Goal: Task Accomplishment & Management: Use online tool/utility

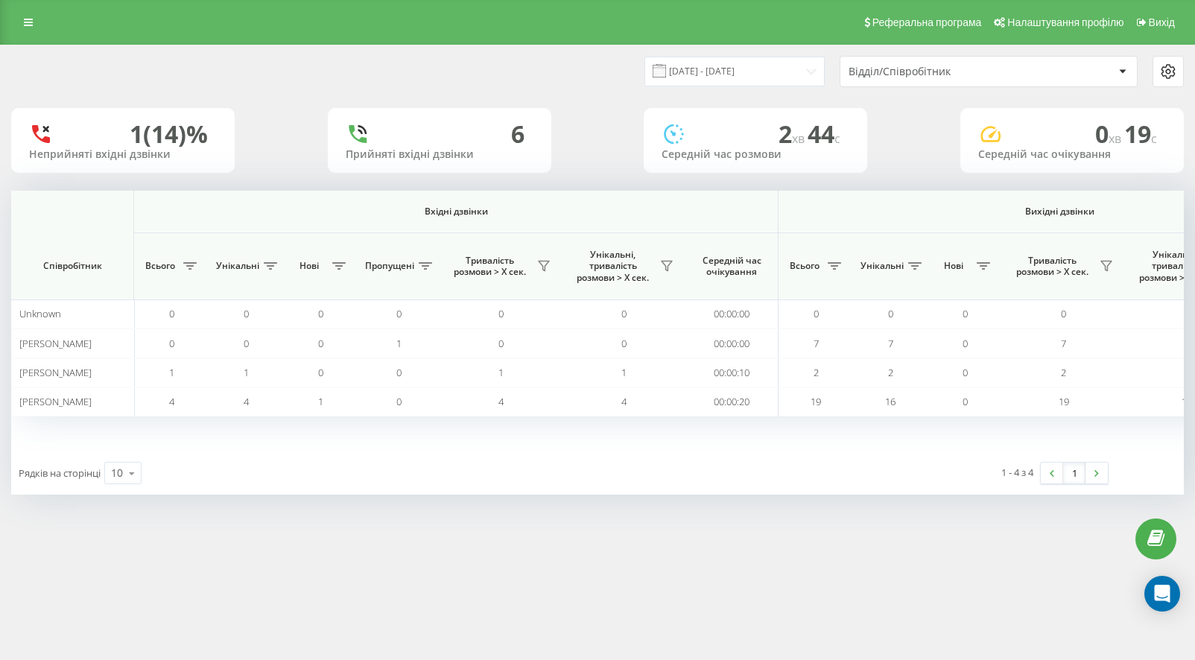
scroll to position [0, 906]
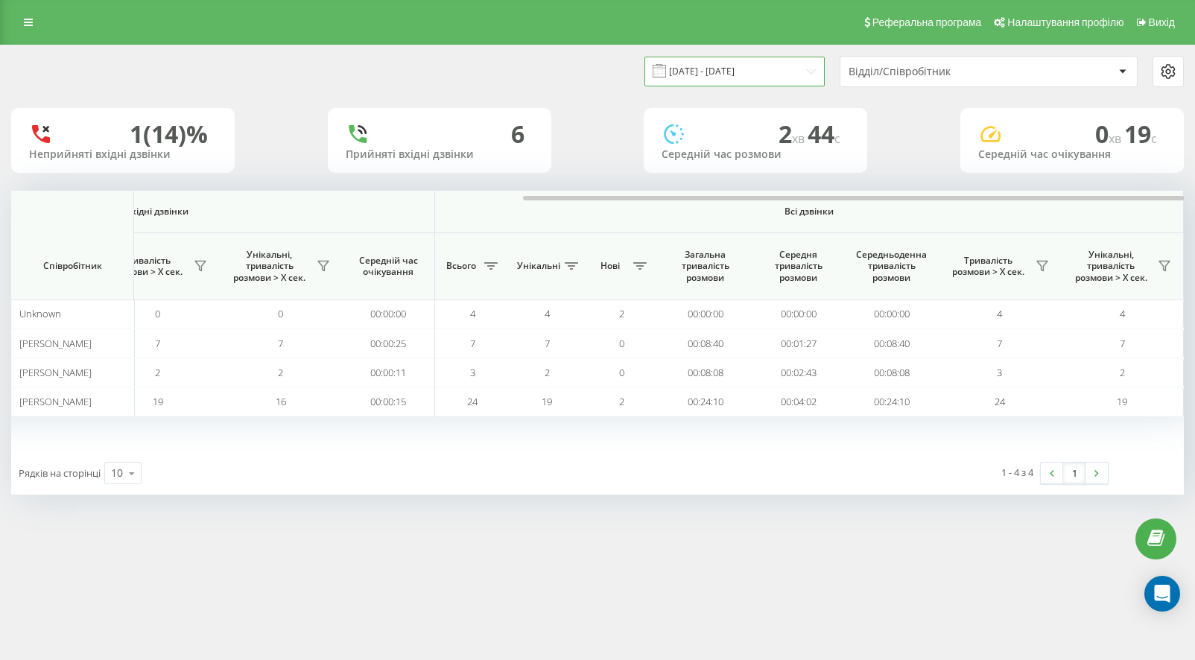
click at [719, 70] on input "[DATE] - [DATE]" at bounding box center [734, 71] width 180 height 29
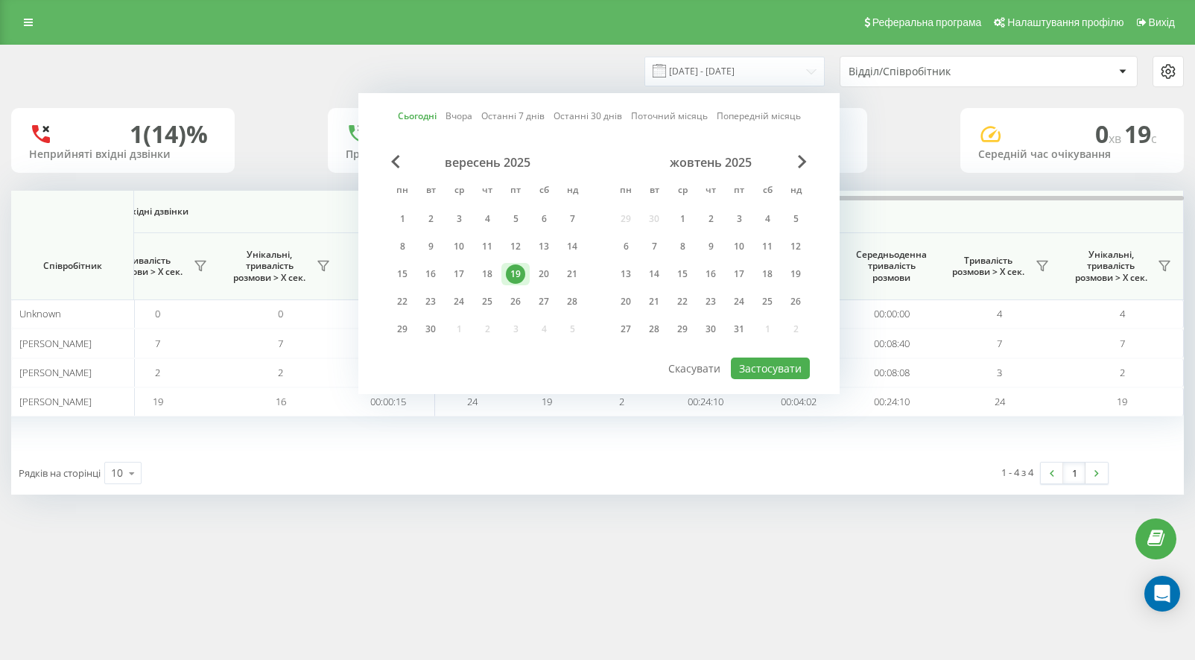
click at [521, 273] on div "19" at bounding box center [515, 273] width 19 height 19
click at [795, 366] on button "Застосувати" at bounding box center [770, 368] width 79 height 22
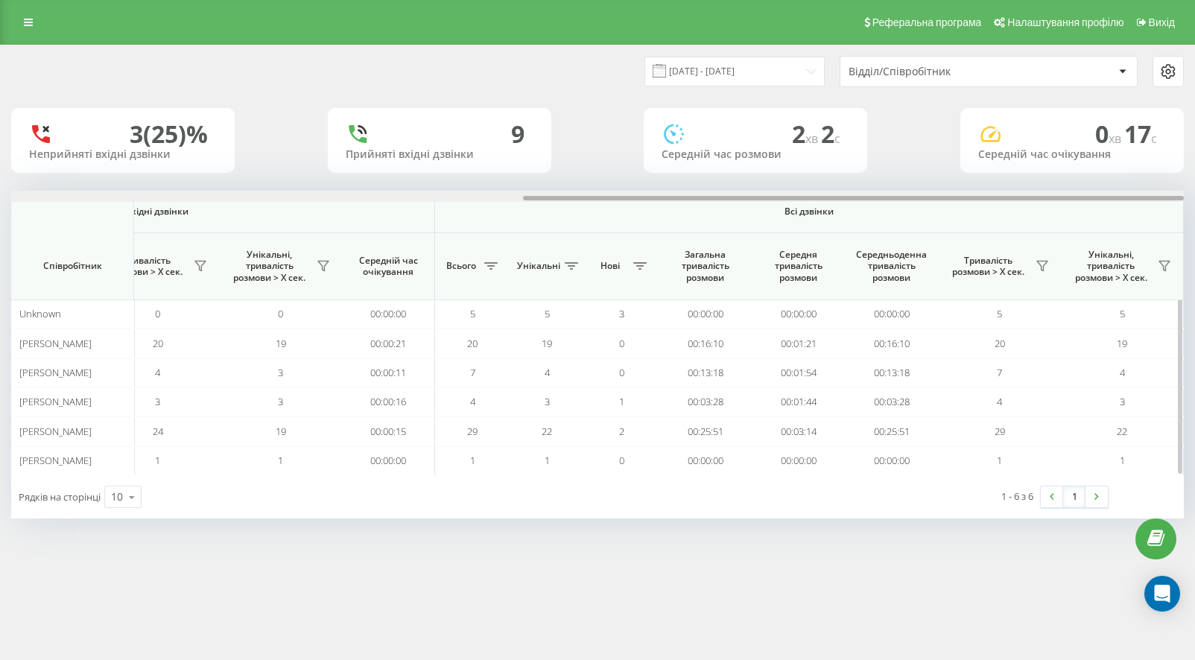
drag, startPoint x: 509, startPoint y: 196, endPoint x: 1073, endPoint y: 239, distance: 566.2
click at [1073, 239] on div "Вхідні дзвінки Вихідні дзвінки Всі дзвінки Співробітник Всього Унікальні Нові П…" at bounding box center [597, 333] width 1172 height 284
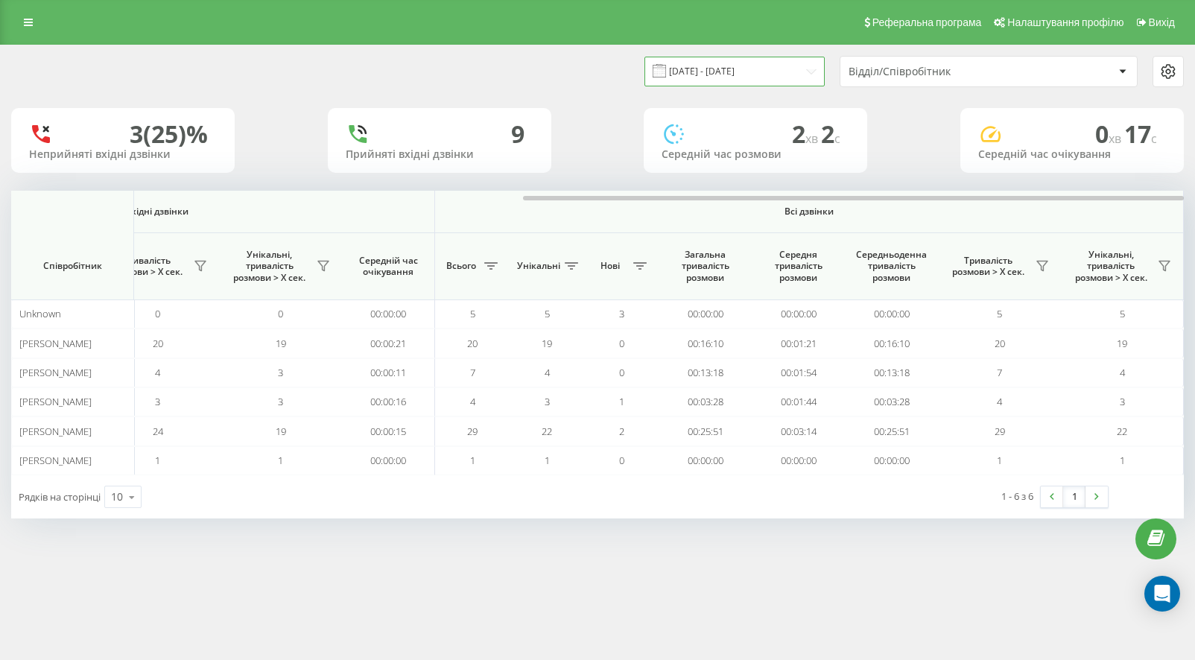
click at [759, 61] on input "19.09.2025 - 19.09.2025" at bounding box center [734, 71] width 180 height 29
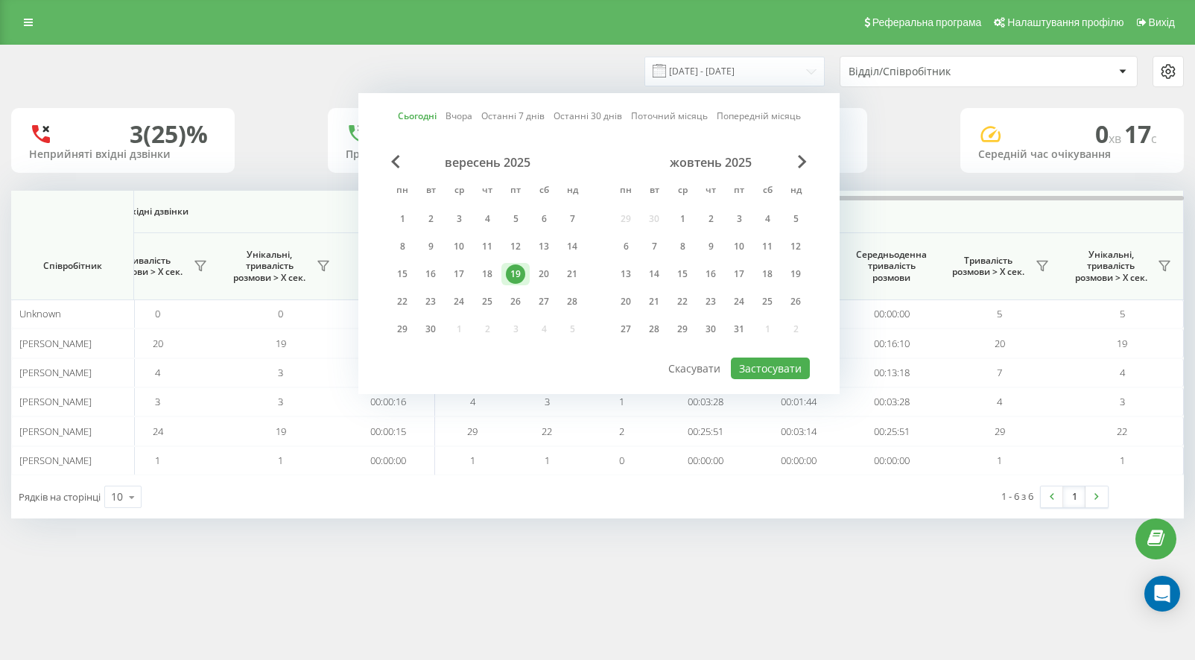
click at [514, 273] on div "19" at bounding box center [515, 273] width 19 height 19
click at [777, 367] on button "Застосувати" at bounding box center [770, 368] width 79 height 22
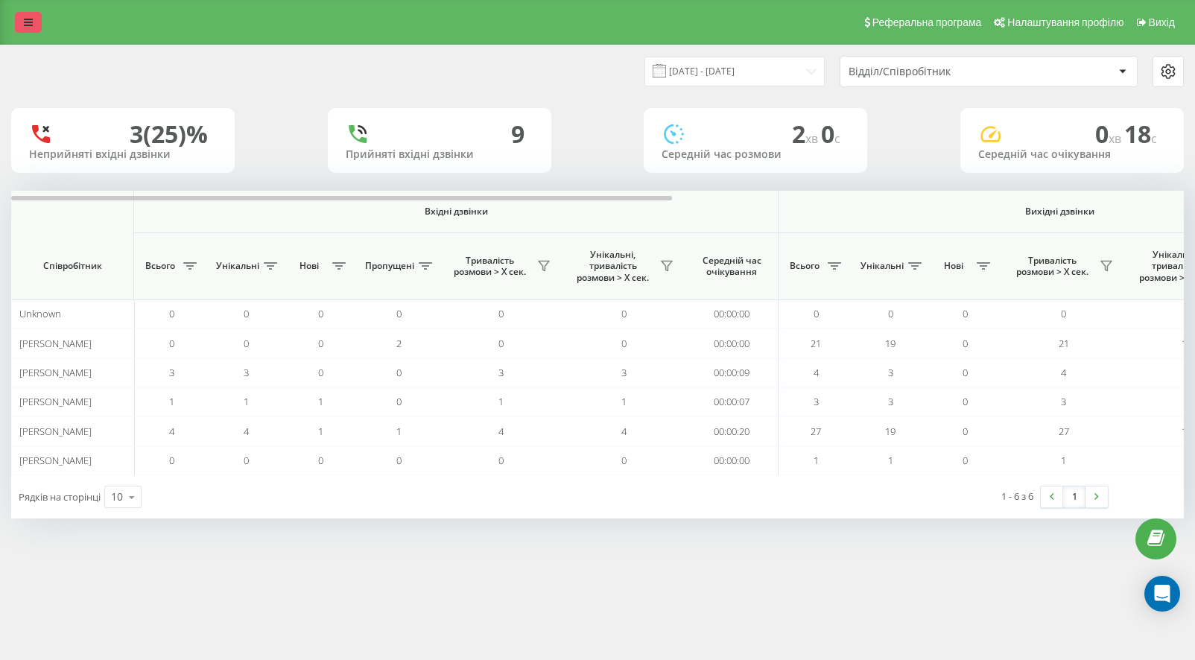
click at [34, 22] on link at bounding box center [28, 22] width 27 height 21
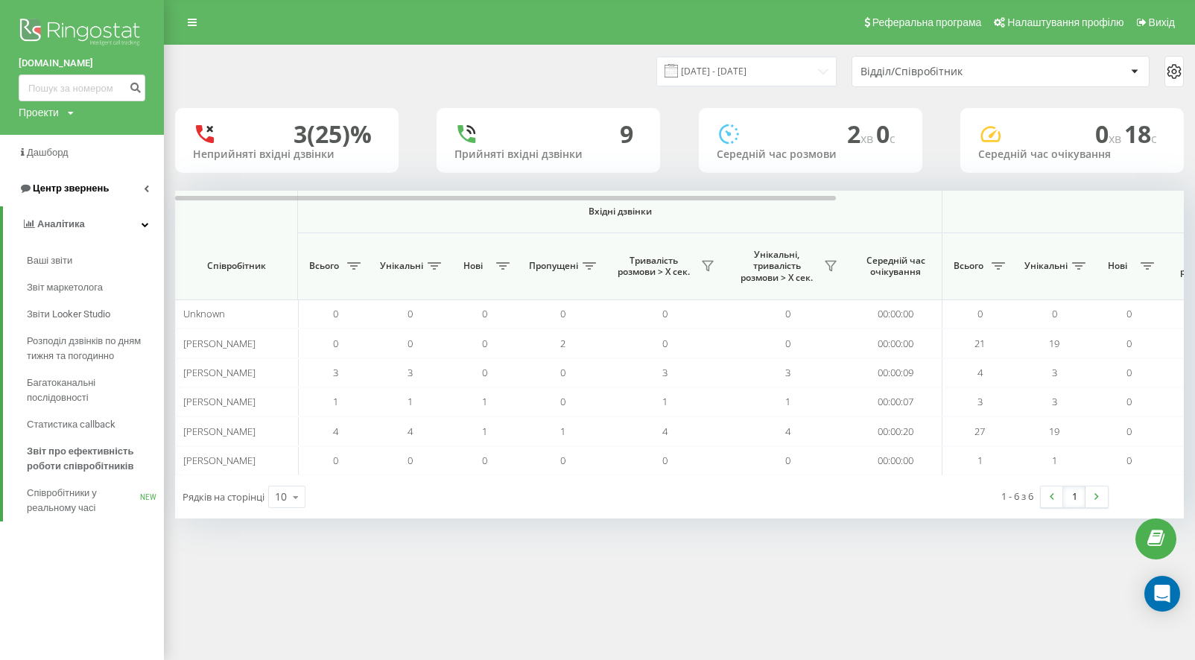
click at [64, 182] on span "Центр звернень" at bounding box center [71, 187] width 76 height 11
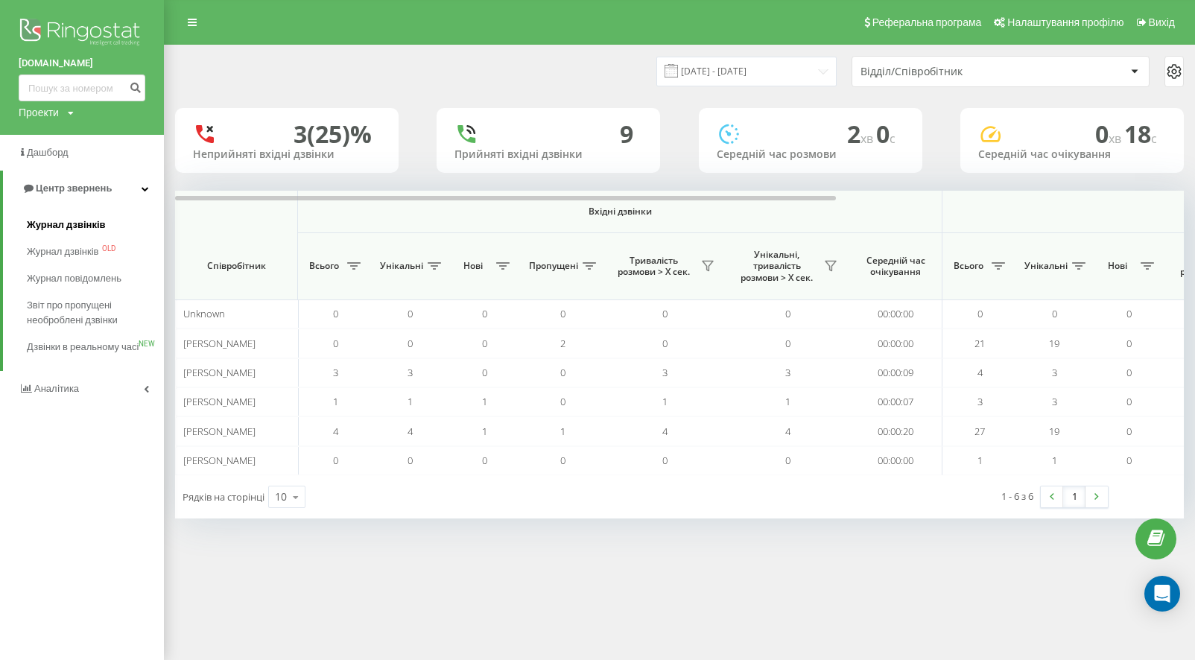
click at [82, 221] on span "Журнал дзвінків" at bounding box center [66, 224] width 79 height 15
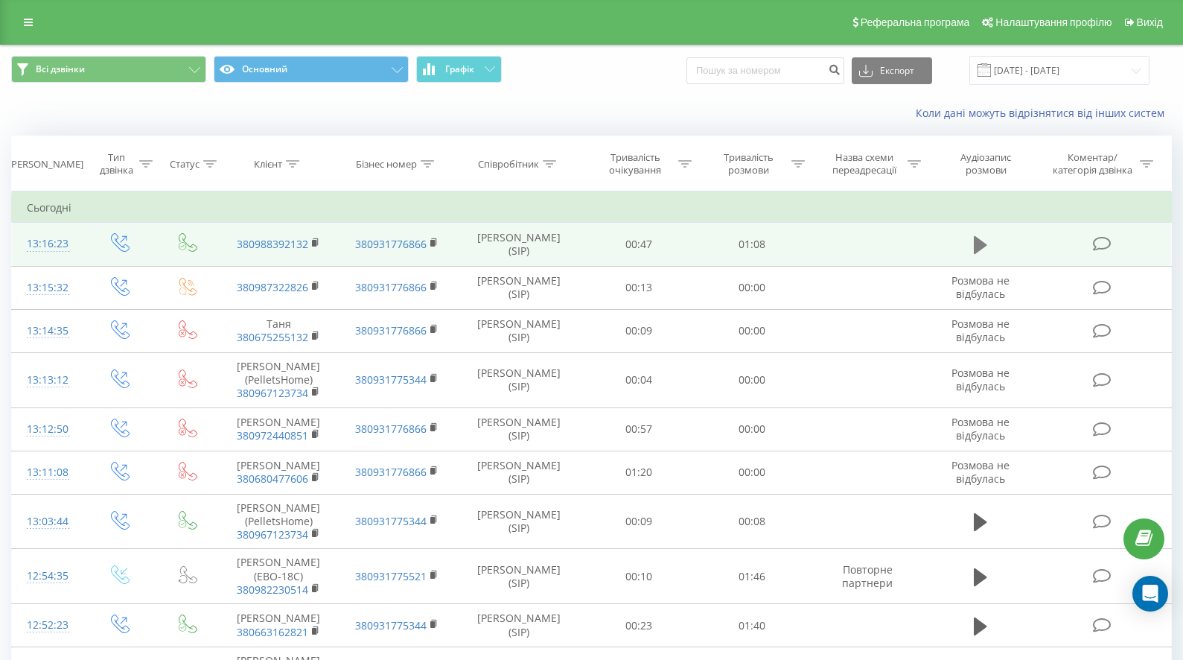
click at [978, 244] on icon at bounding box center [980, 245] width 13 height 18
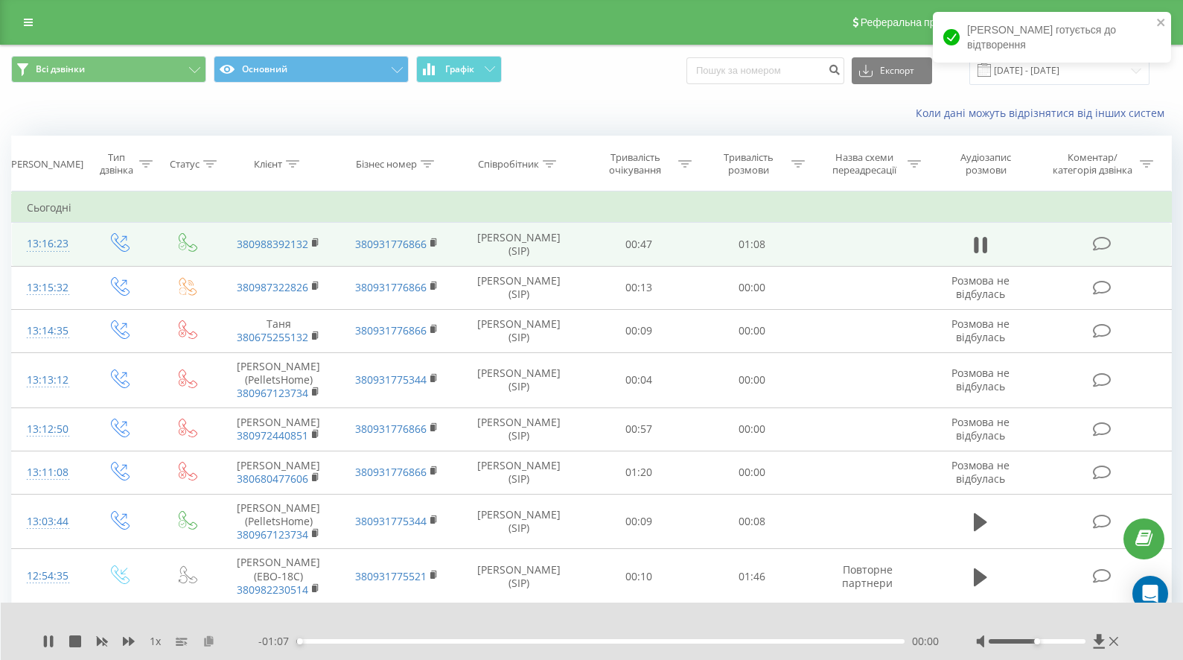
click at [209, 642] on icon at bounding box center [209, 640] width 13 height 10
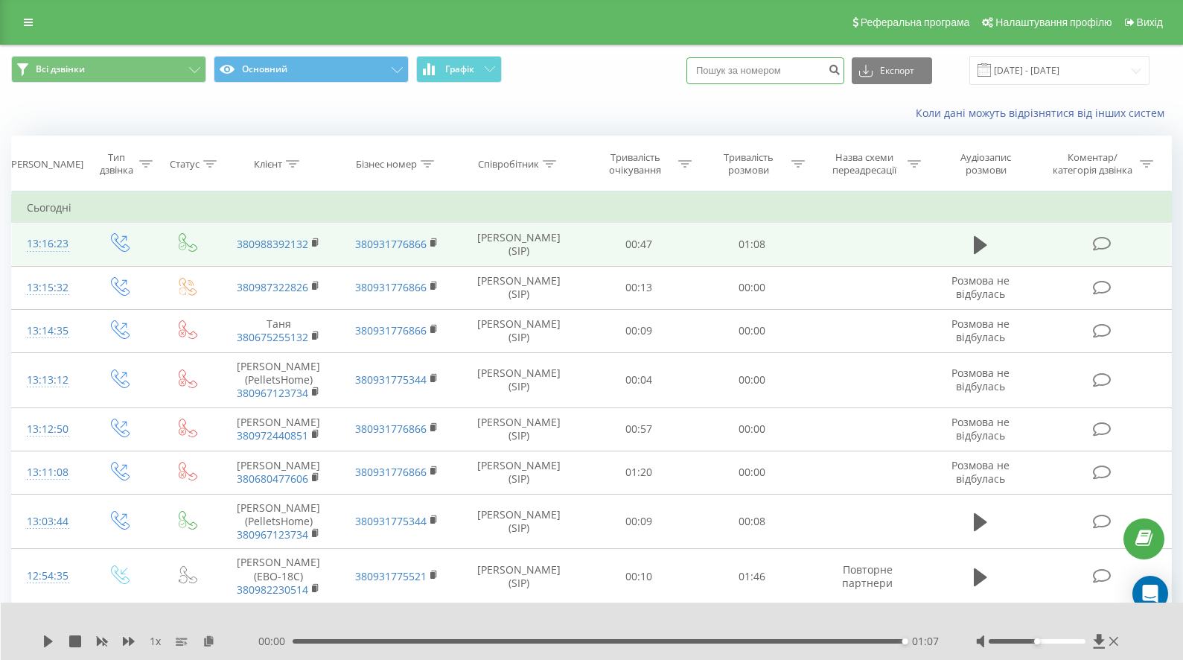
click at [816, 66] on input at bounding box center [766, 70] width 158 height 27
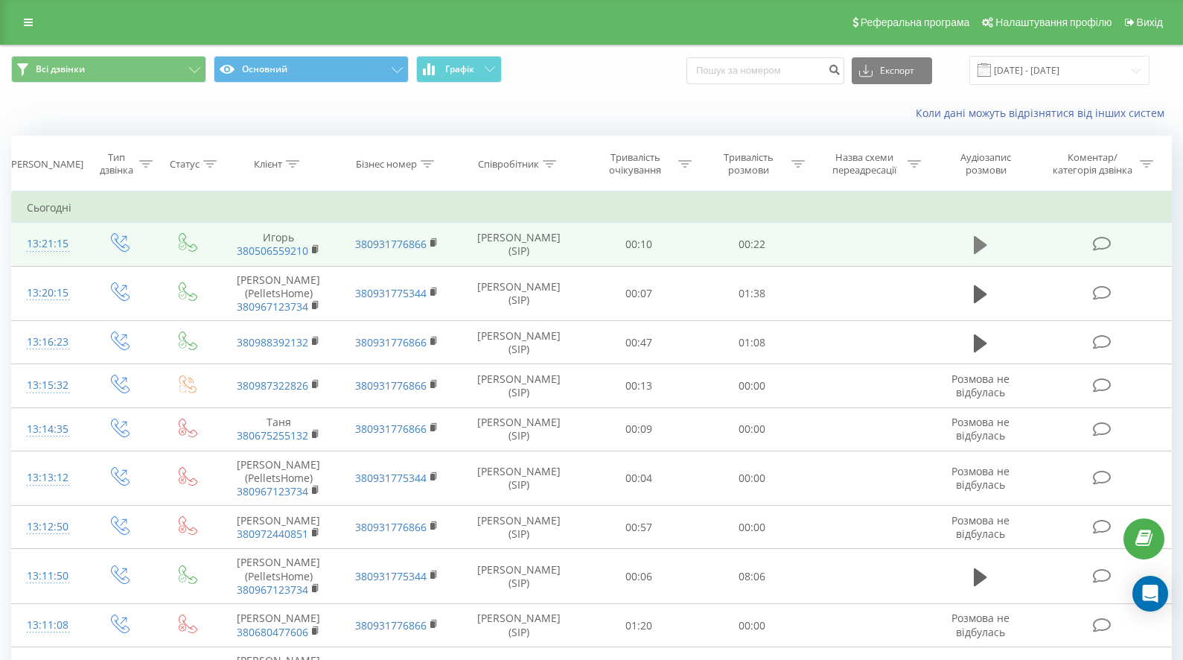
click at [972, 247] on button at bounding box center [981, 245] width 22 height 22
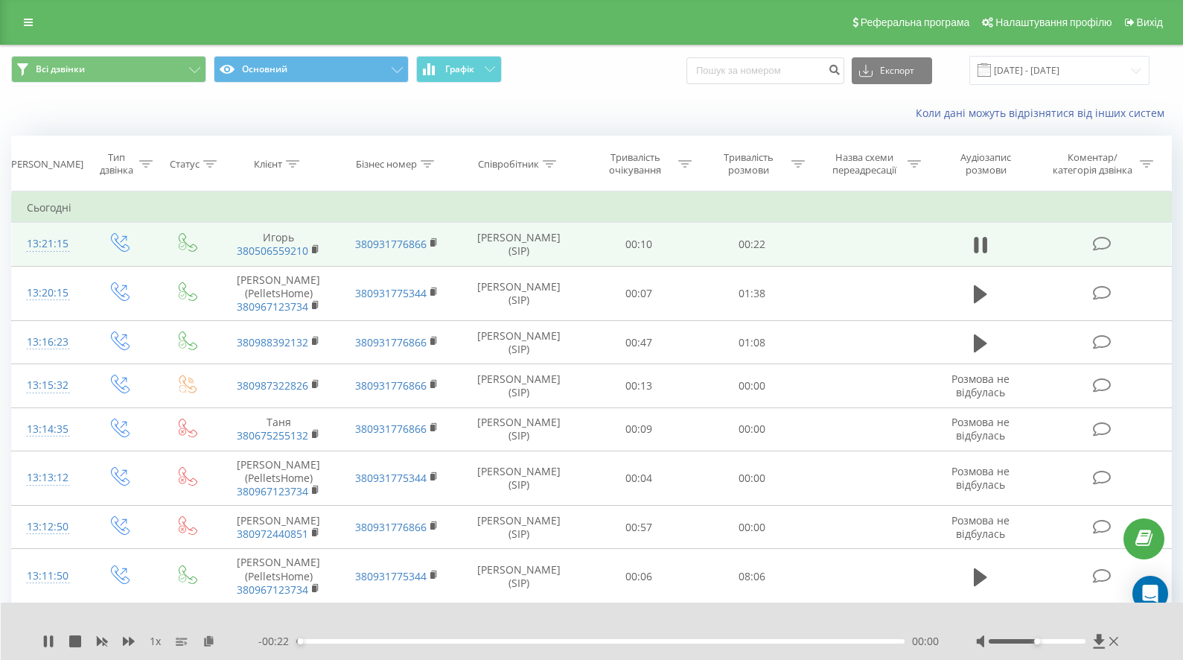
drag, startPoint x: 207, startPoint y: 639, endPoint x: 135, endPoint y: 649, distance: 73.0
click at [208, 639] on icon at bounding box center [209, 640] width 13 height 10
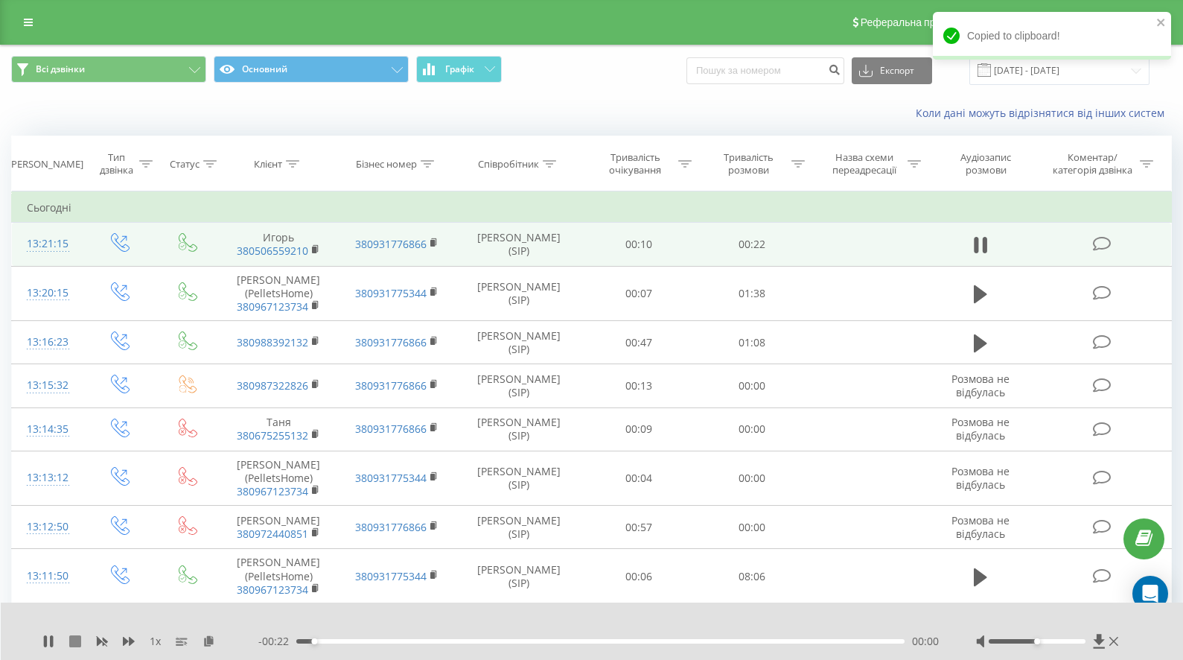
click at [79, 640] on icon at bounding box center [75, 641] width 12 height 12
drag, startPoint x: 1034, startPoint y: 641, endPoint x: 1200, endPoint y: 652, distance: 166.4
click at [1183, 652] on html "[DOMAIN_NAME] Проекти [DOMAIN_NAME] Дашборд Центр звернень Журнал дзвінків Журн…" at bounding box center [591, 330] width 1183 height 660
